Goal: Transaction & Acquisition: Purchase product/service

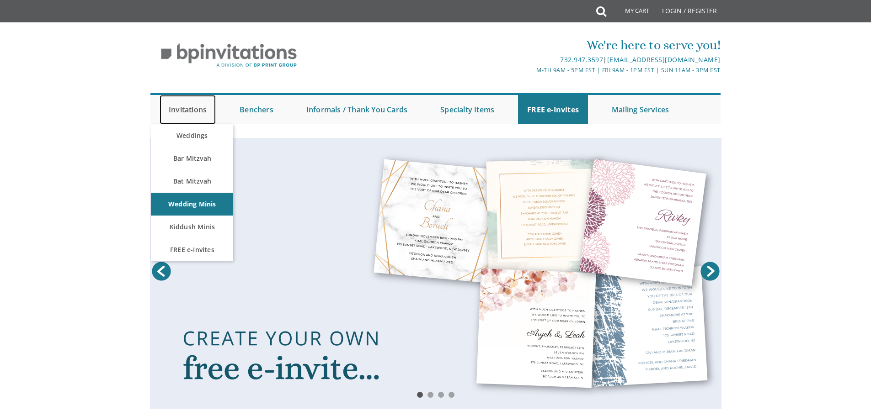
click at [196, 110] on link "Invitations" at bounding box center [188, 109] width 56 height 29
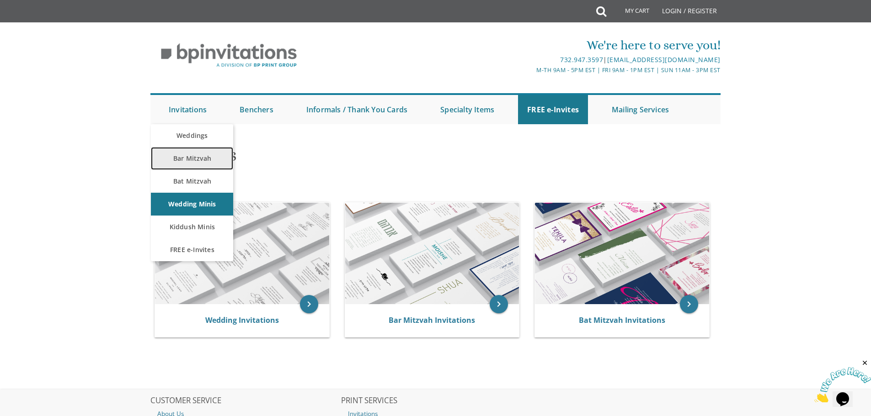
click at [191, 155] on link "Bar Mitzvah" at bounding box center [192, 158] width 82 height 23
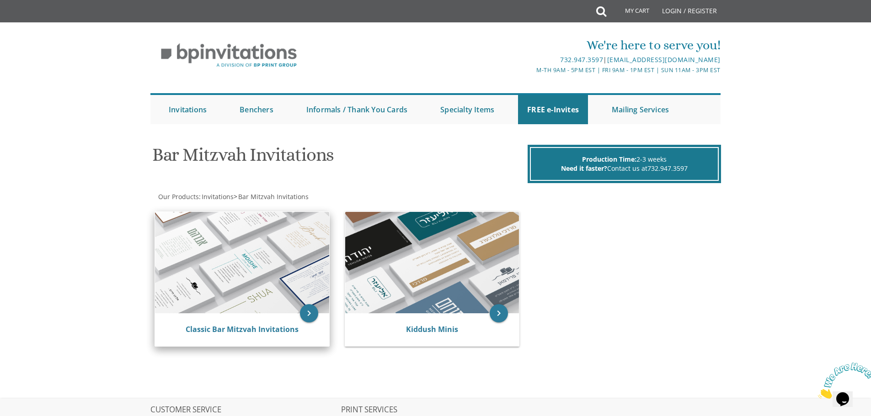
click at [263, 276] on img at bounding box center [242, 262] width 174 height 101
click at [313, 312] on icon "keyboard_arrow_right" at bounding box center [309, 313] width 18 height 18
click at [279, 271] on img at bounding box center [242, 262] width 174 height 101
click at [255, 329] on link "Classic Bar Mitzvah Invitations" at bounding box center [242, 329] width 113 height 10
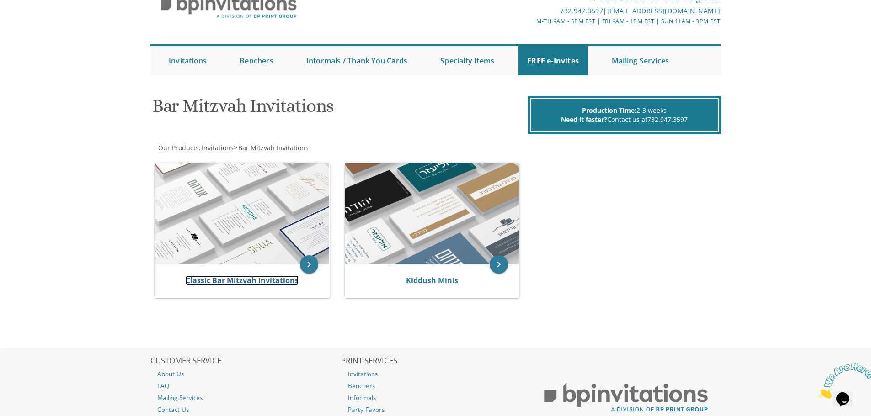
scroll to position [124, 0]
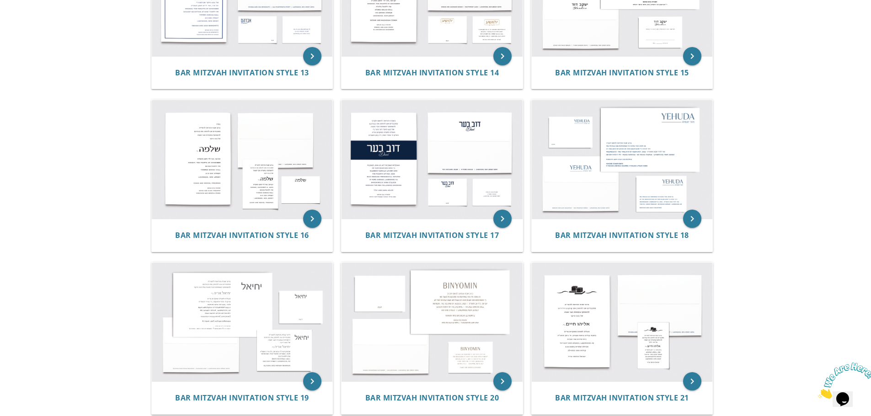
scroll to position [914, 0]
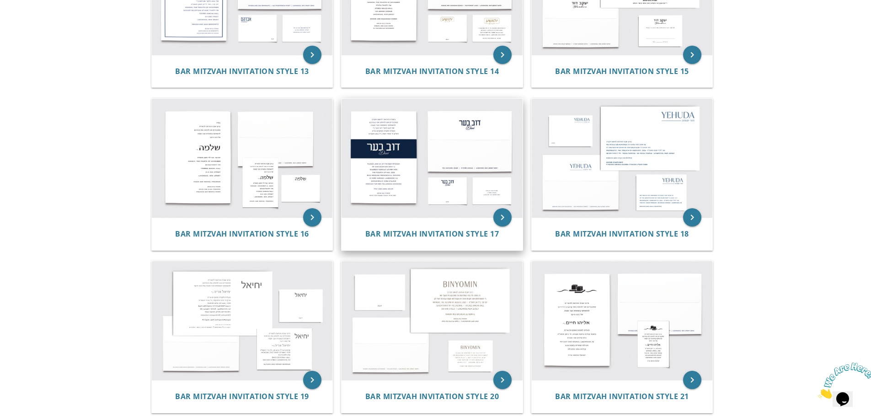
click at [448, 149] on img at bounding box center [431, 158] width 181 height 119
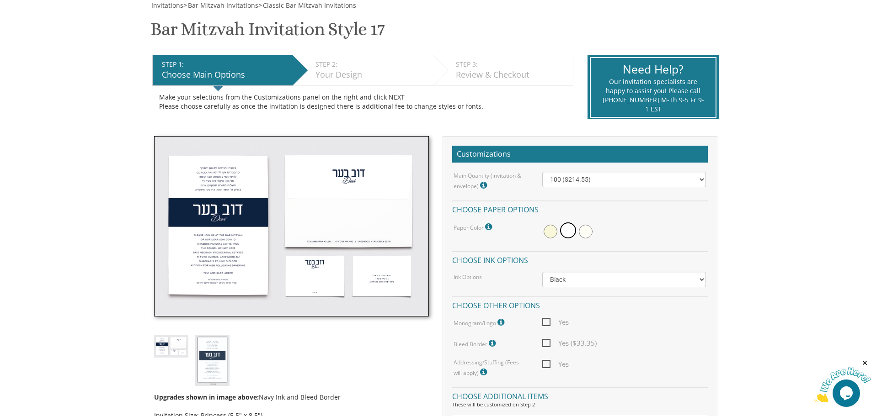
scroll to position [229, 0]
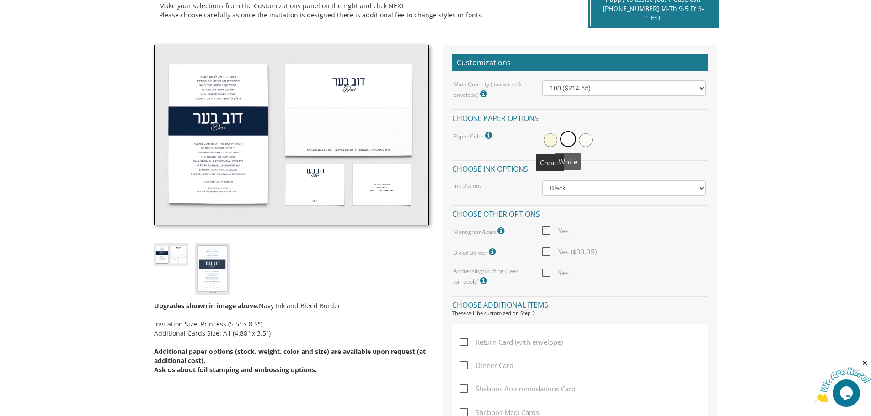
click at [548, 138] on span at bounding box center [550, 140] width 14 height 14
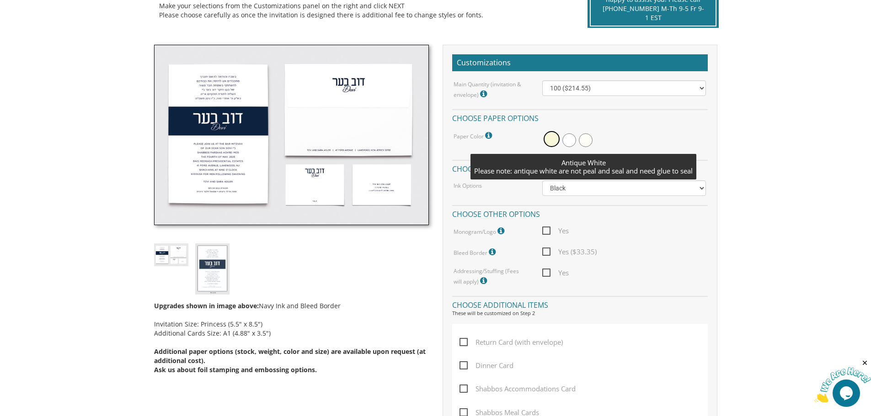
click at [588, 143] on span at bounding box center [586, 140] width 14 height 14
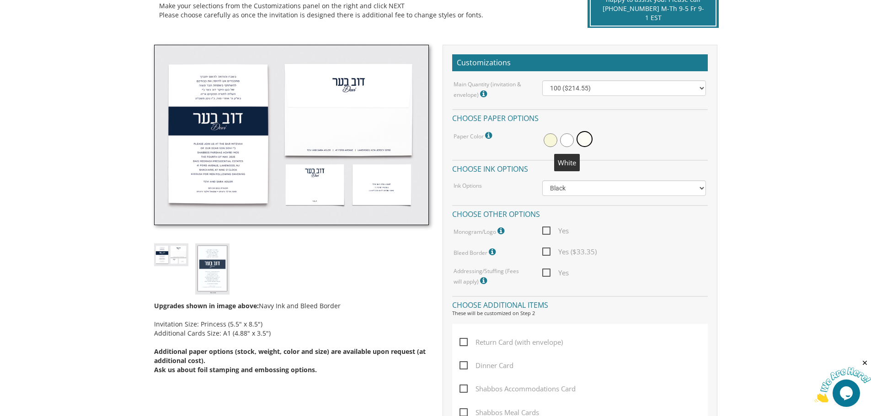
click at [568, 143] on span at bounding box center [567, 140] width 14 height 14
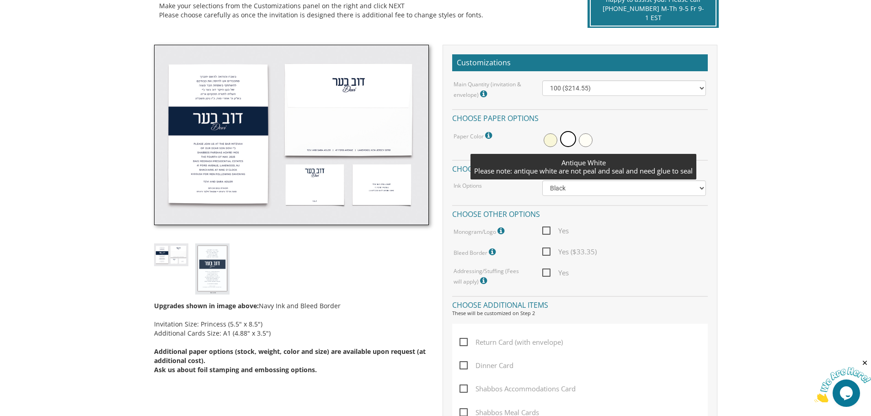
click at [586, 139] on span at bounding box center [586, 140] width 14 height 14
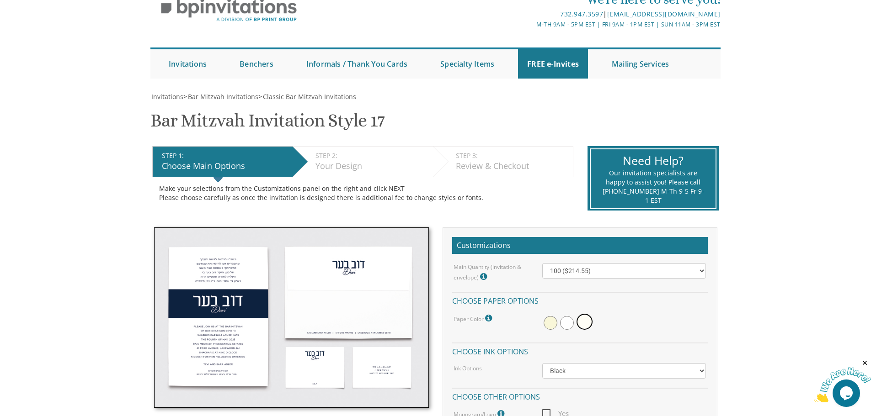
scroll to position [91, 0]
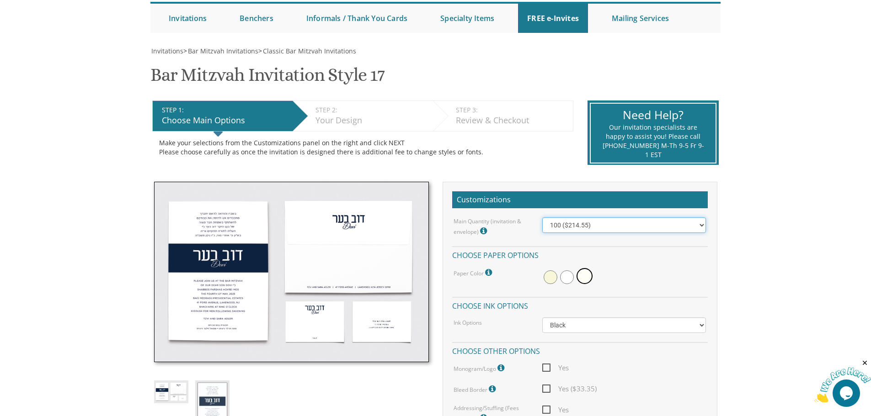
click at [568, 227] on select "100 ($214.55) 200 ($254.60) 300 ($294.25) 400 ($333.55) 500 ($373.90) 600 ($413…" at bounding box center [624, 226] width 164 height 16
click at [485, 222] on label "Main Quantity (invitation & envelope) Invitation Size: Princess (5.5" x 8.5")" at bounding box center [490, 228] width 75 height 20
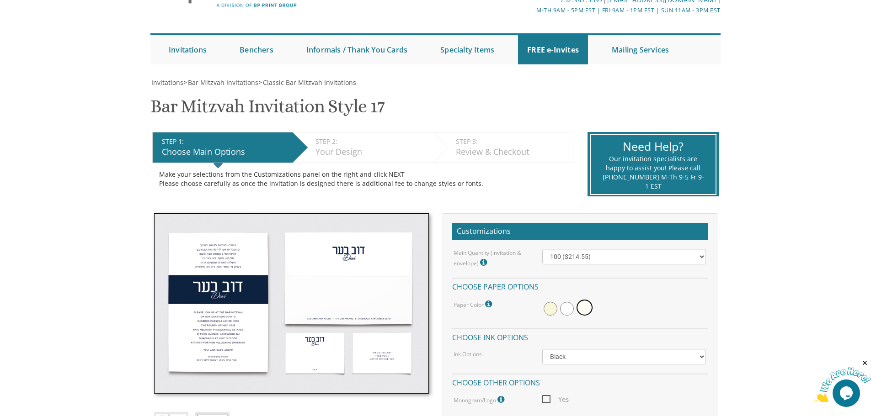
scroll to position [137, 0]
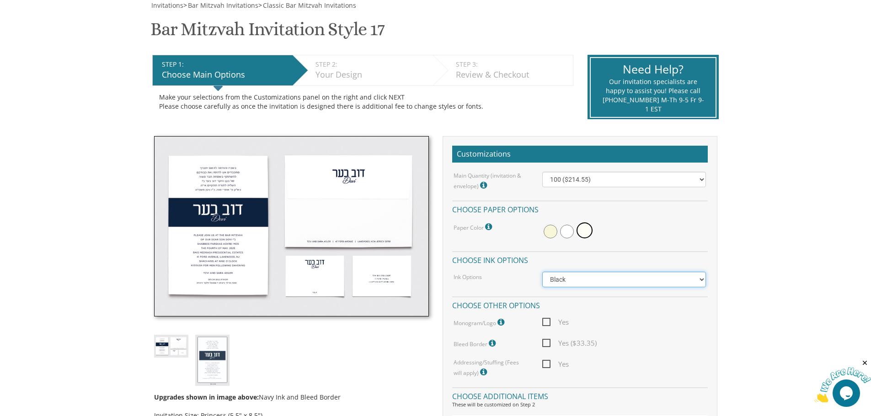
click at [574, 277] on select "Black Colored Ink ($65.00) Black + One Color ($100.00) Two Colors ($137.95)" at bounding box center [624, 280] width 164 height 16
click at [563, 272] on select "Black Colored Ink ($65.00) Black + One Color ($100.00) Two Colors ($137.95)" at bounding box center [624, 280] width 164 height 16
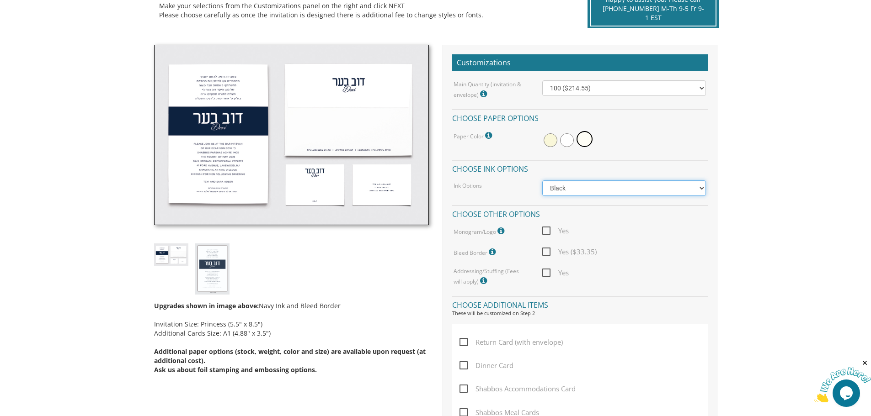
click at [562, 190] on select "Black Colored Ink ($65.00) Black + One Color ($100.00) Two Colors ($137.95)" at bounding box center [624, 189] width 164 height 16
click at [521, 138] on div "Paper Color Please note: antique white are not peal and seal and need glue to s…" at bounding box center [491, 136] width 89 height 12
click at [573, 140] on span at bounding box center [567, 140] width 14 height 14
click at [563, 184] on select "Black Colored Ink ($65.00) Black + One Color ($100.00) Two Colors ($137.95)" at bounding box center [624, 189] width 164 height 16
select select "Standard"
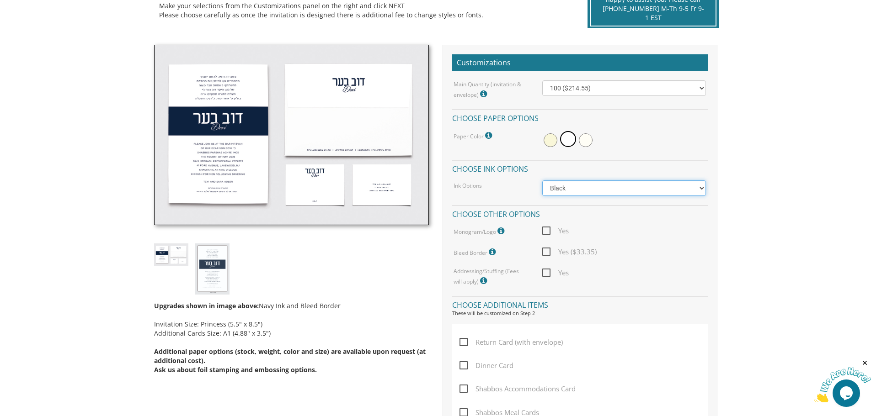
click at [542, 181] on select "Black Colored Ink ($65.00) Black + One Color ($100.00) Two Colors ($137.95)" at bounding box center [624, 189] width 164 height 16
click at [582, 173] on h4 "Choose ink options" at bounding box center [579, 168] width 255 height 16
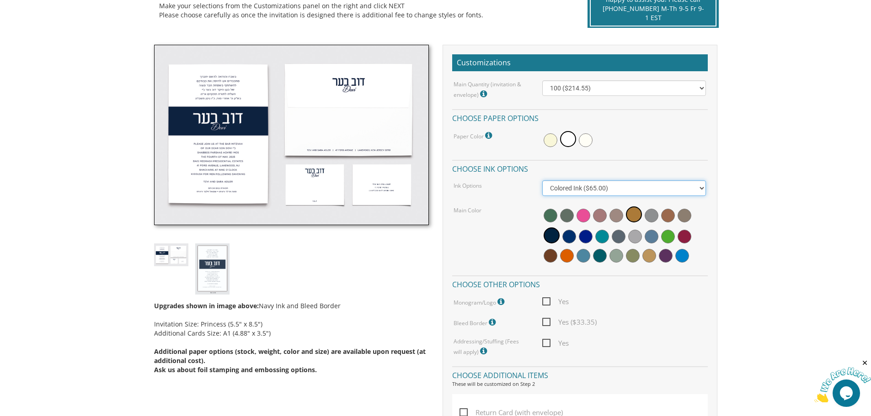
click at [585, 192] on select "Black Colored Ink ($65.00) Black + One Color ($100.00) Two Colors ($137.95)" at bounding box center [624, 189] width 164 height 16
click at [542, 181] on select "Black Colored Ink ($65.00) Black + One Color ($100.00) Two Colors ($137.95)" at bounding box center [624, 189] width 164 height 16
click at [550, 238] on span at bounding box center [551, 236] width 16 height 16
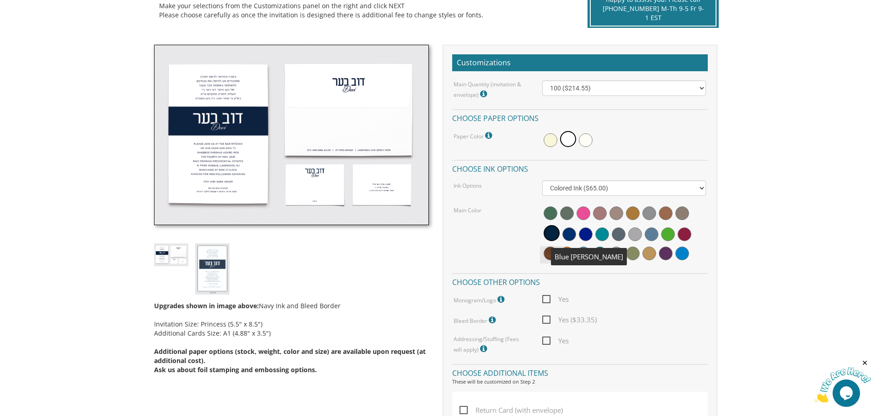
click at [568, 233] on span at bounding box center [569, 235] width 14 height 14
click at [575, 231] on span at bounding box center [568, 233] width 16 height 16
click at [211, 252] on img at bounding box center [212, 269] width 34 height 51
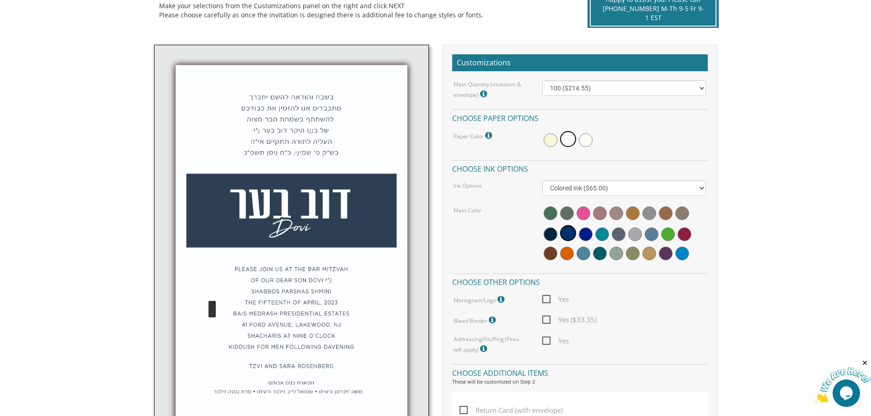
click at [174, 257] on img at bounding box center [291, 248] width 275 height 407
click at [551, 235] on span at bounding box center [550, 235] width 14 height 14
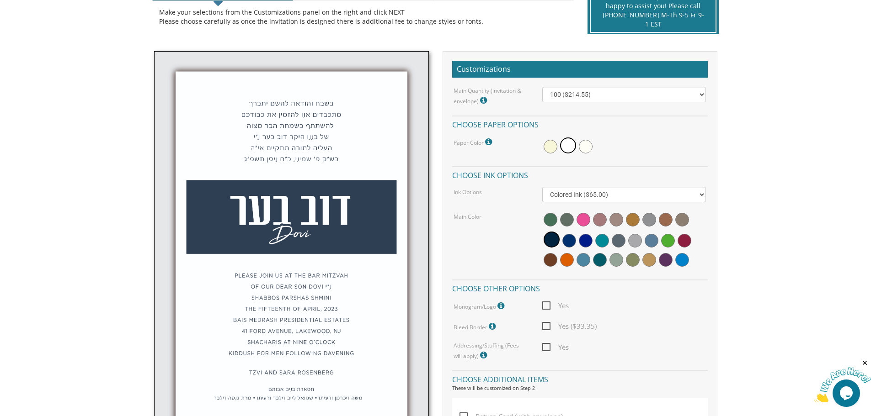
scroll to position [274, 0]
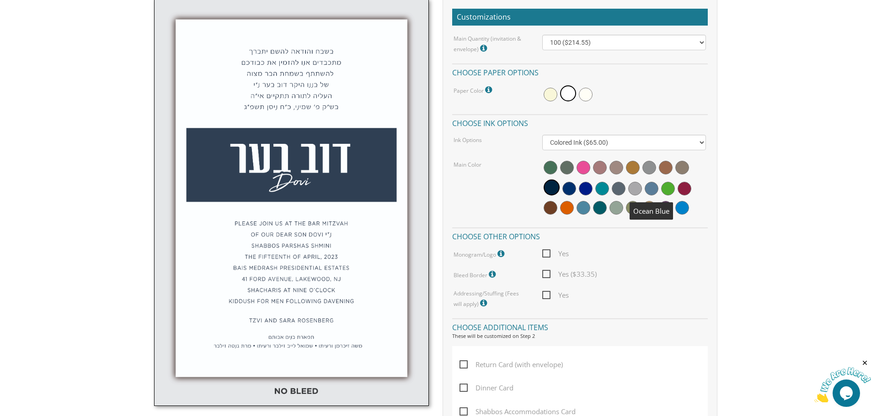
click at [649, 186] on span at bounding box center [651, 189] width 14 height 14
click at [501, 255] on icon at bounding box center [501, 254] width 9 height 8
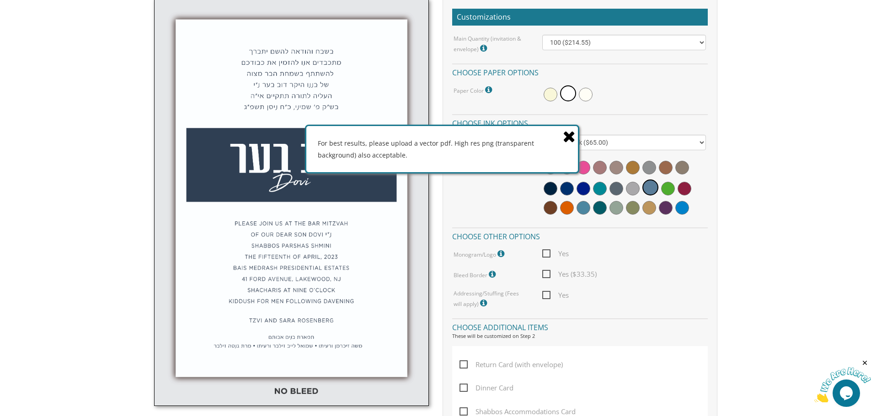
click at [567, 133] on icon at bounding box center [569, 136] width 13 height 16
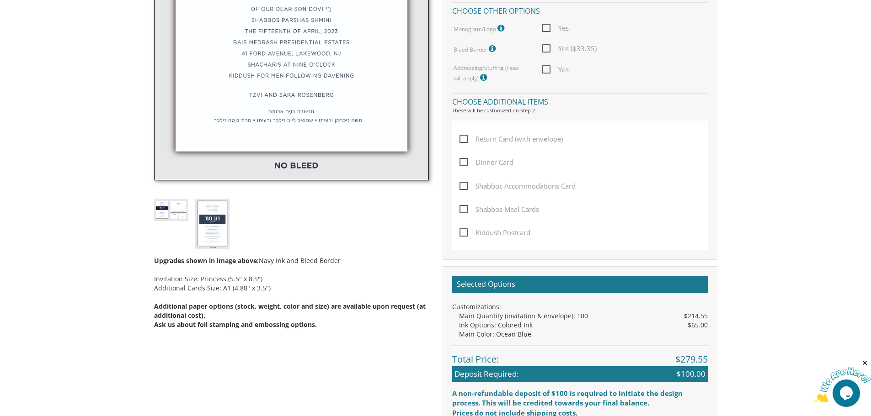
scroll to position [594, 0]
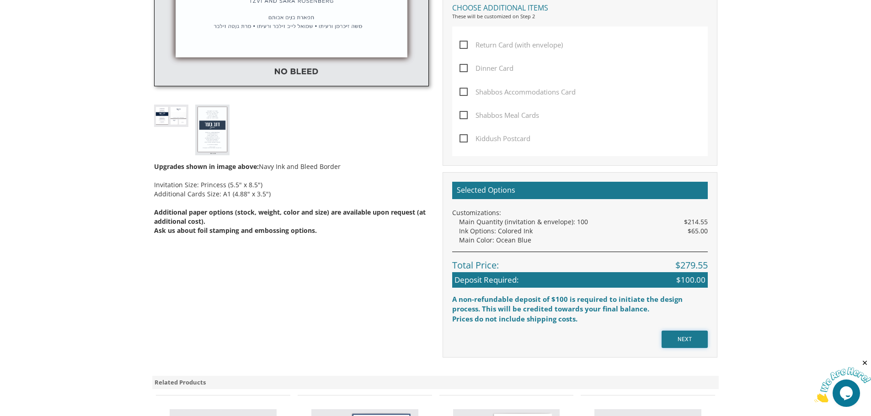
click at [683, 337] on input "NEXT" at bounding box center [684, 339] width 46 height 17
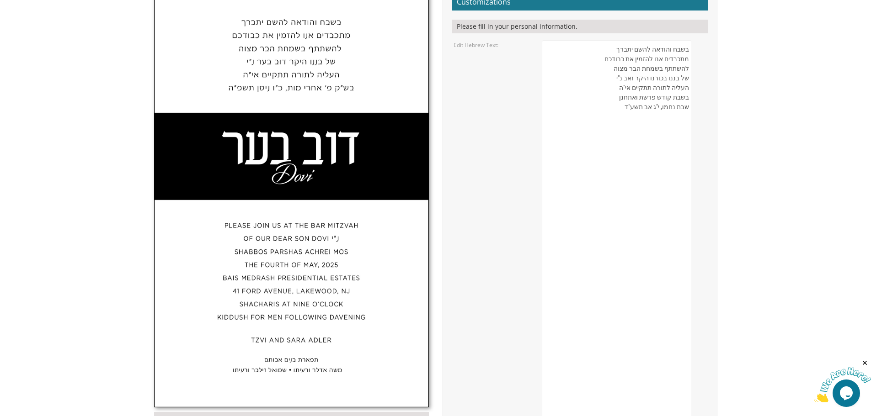
scroll to position [183, 0]
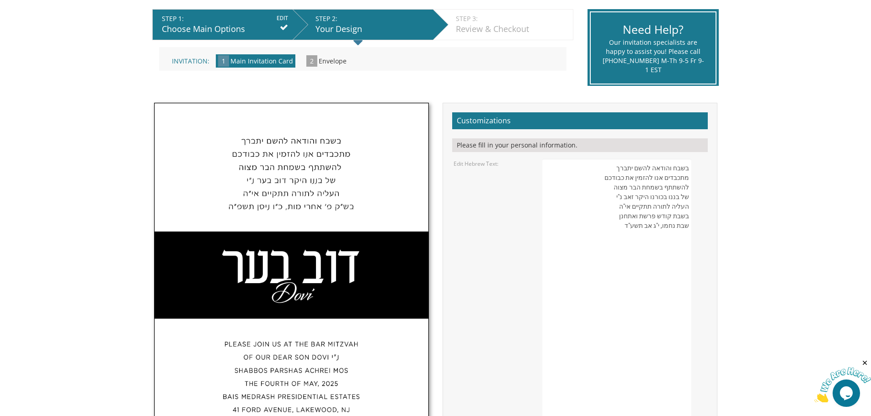
drag, startPoint x: 627, startPoint y: 196, endPoint x: 696, endPoint y: 204, distance: 69.5
